Goal: Task Accomplishment & Management: Manage account settings

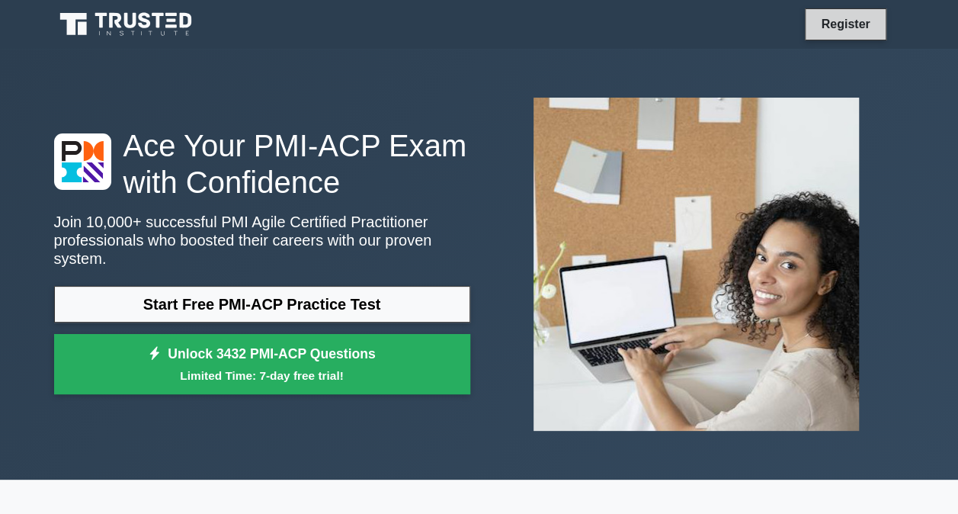
click at [851, 30] on link "Register" at bounding box center [845, 23] width 67 height 19
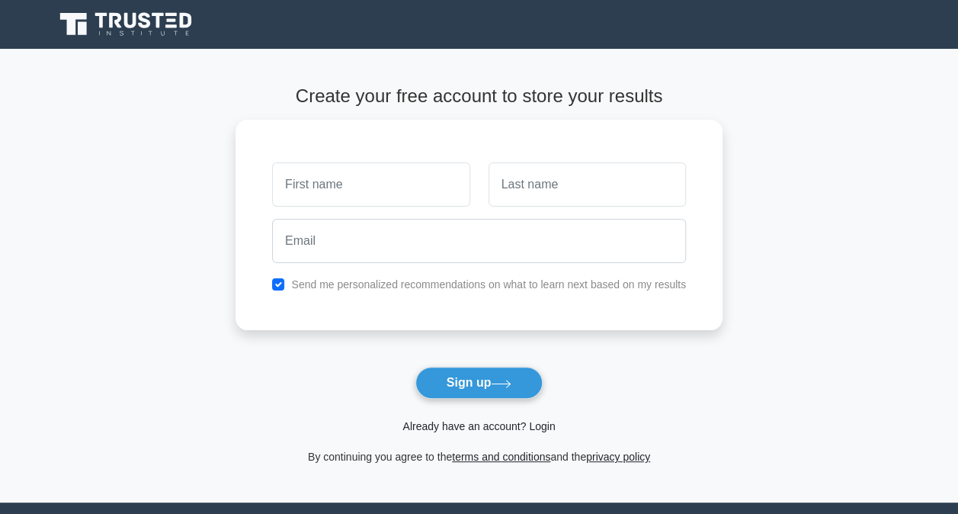
click at [464, 426] on link "Already have an account? Login" at bounding box center [479, 426] width 152 height 12
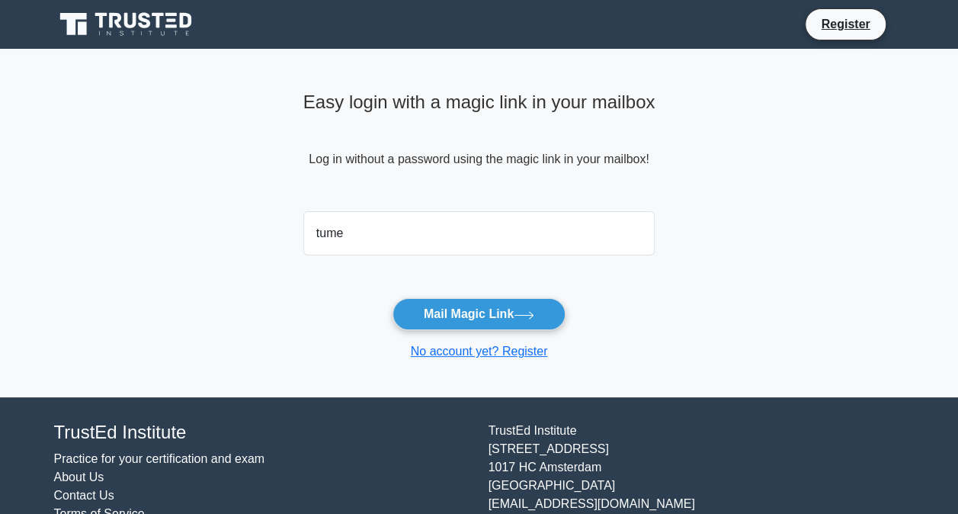
type input "[EMAIL_ADDRESS][DOMAIN_NAME]"
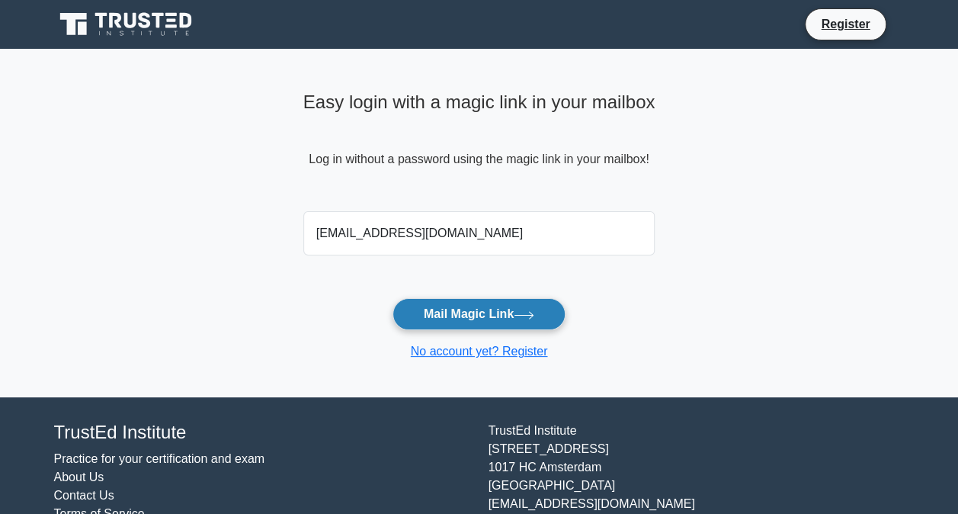
click at [493, 317] on button "Mail Magic Link" at bounding box center [479, 314] width 173 height 32
